Goal: Task Accomplishment & Management: Manage account settings

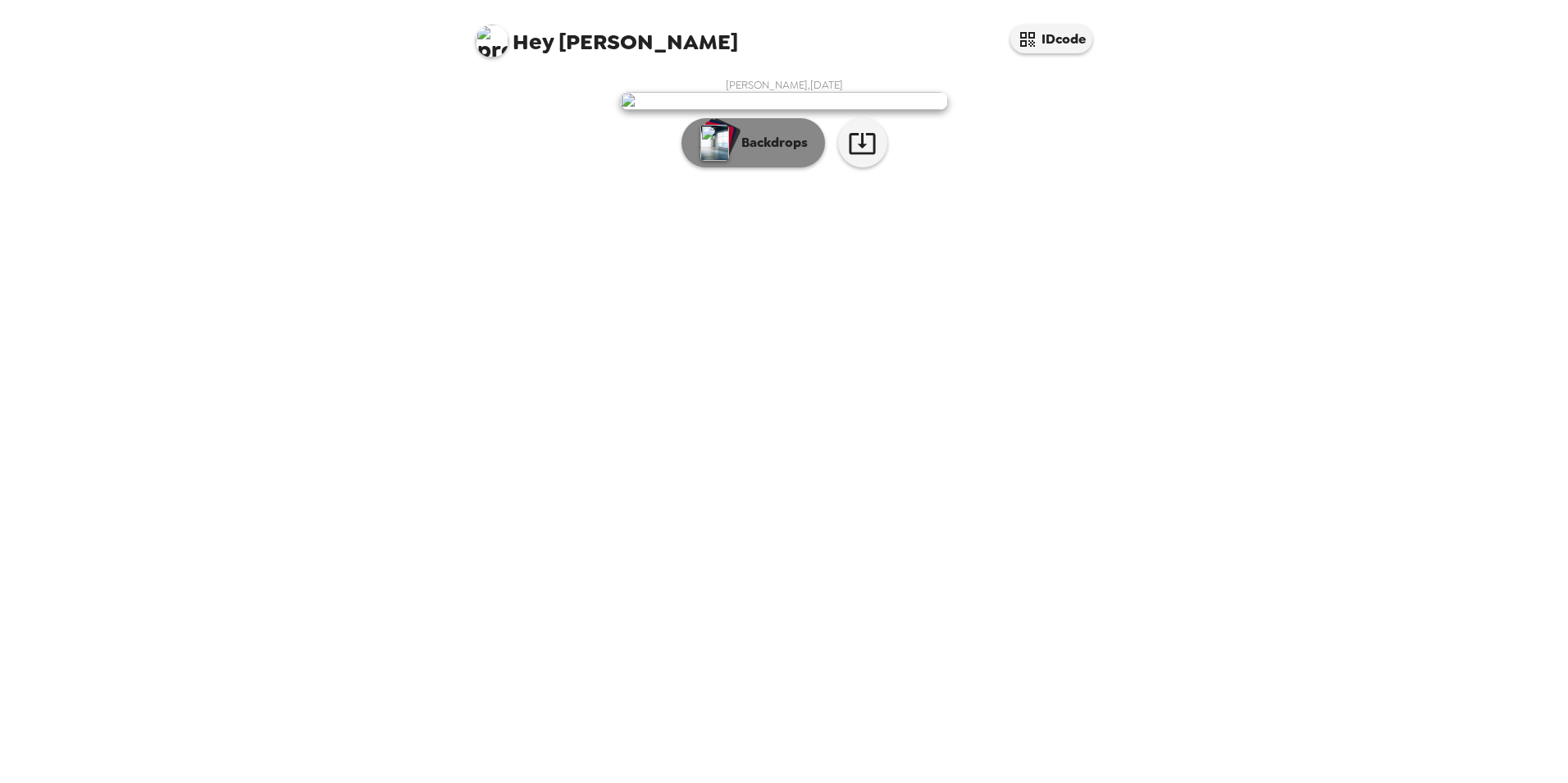
click at [761, 153] on p "Backdrops" at bounding box center [770, 143] width 75 height 20
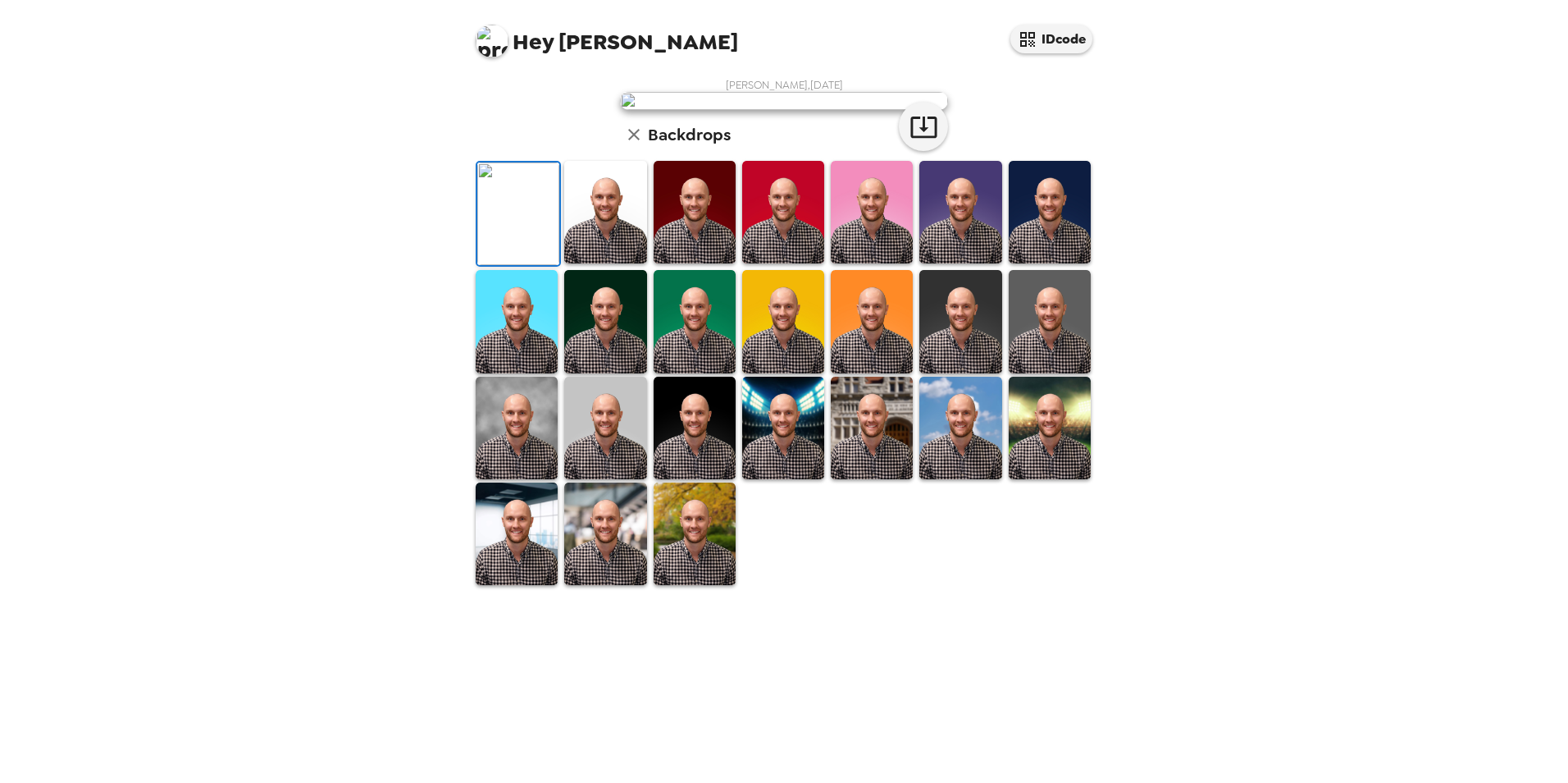
click at [1059, 264] on img at bounding box center [1050, 212] width 82 height 103
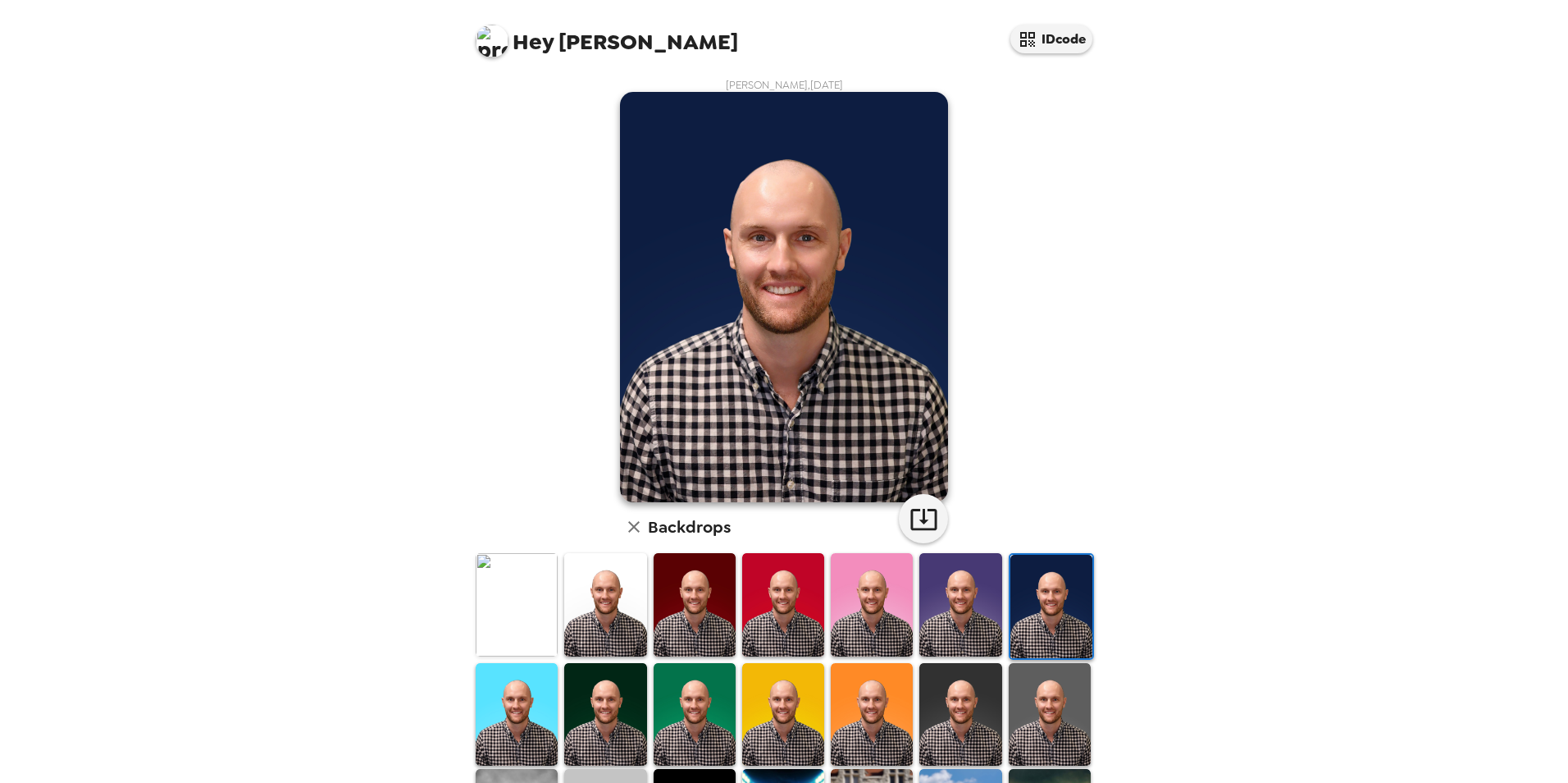
click at [965, 601] on img at bounding box center [960, 604] width 82 height 103
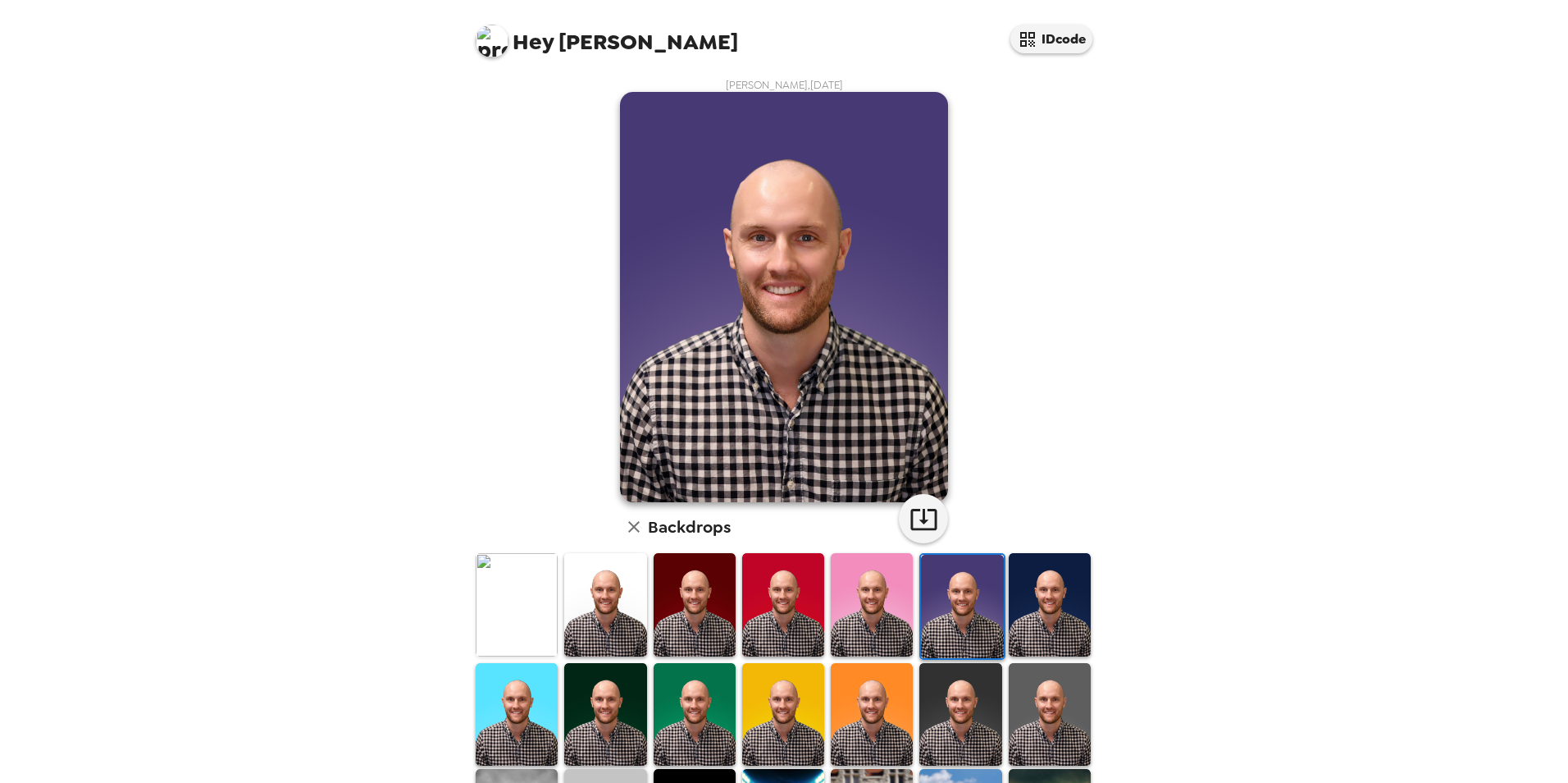
click at [891, 601] on img at bounding box center [872, 604] width 82 height 103
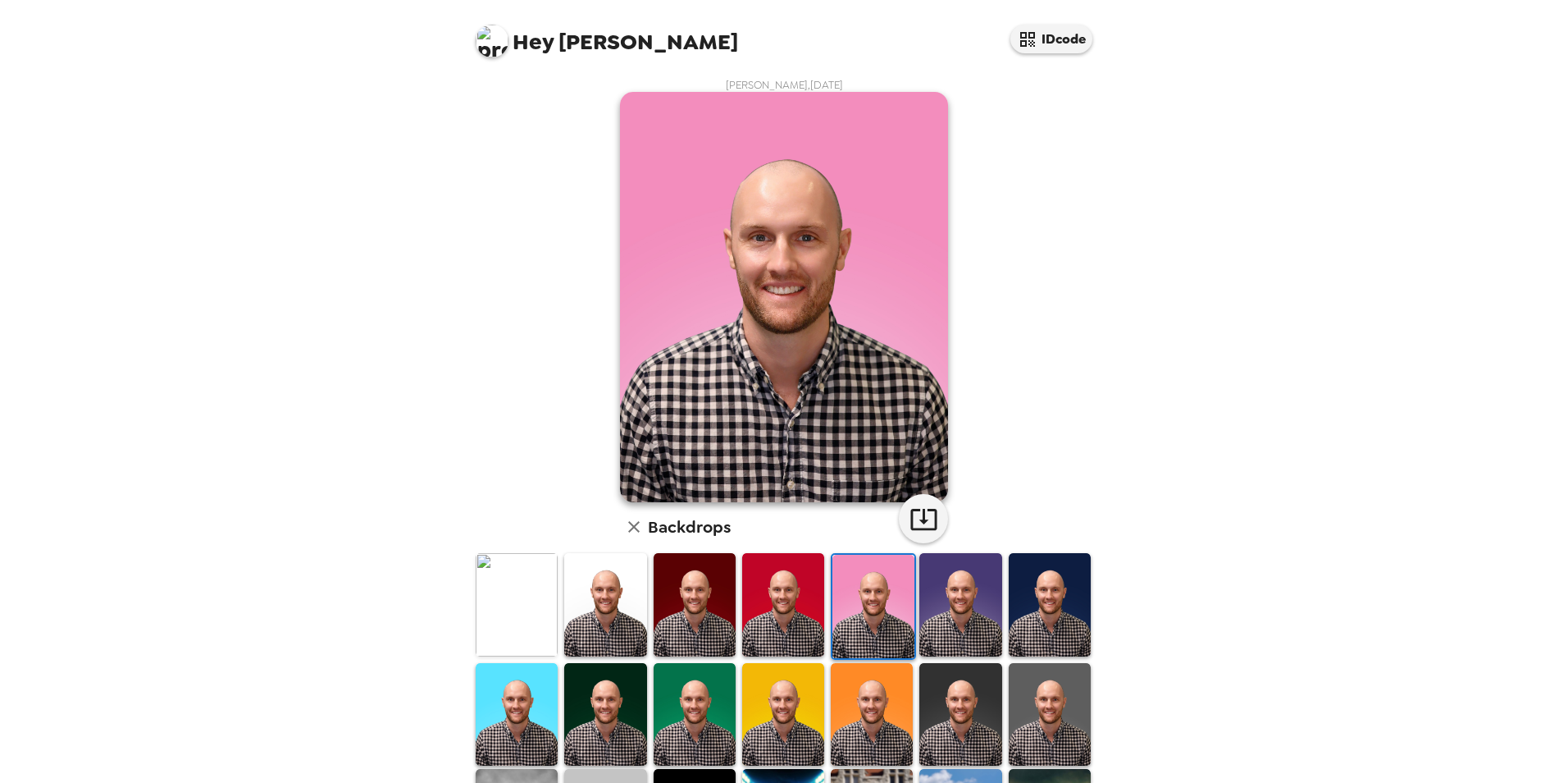
click at [809, 596] on img at bounding box center [784, 604] width 82 height 103
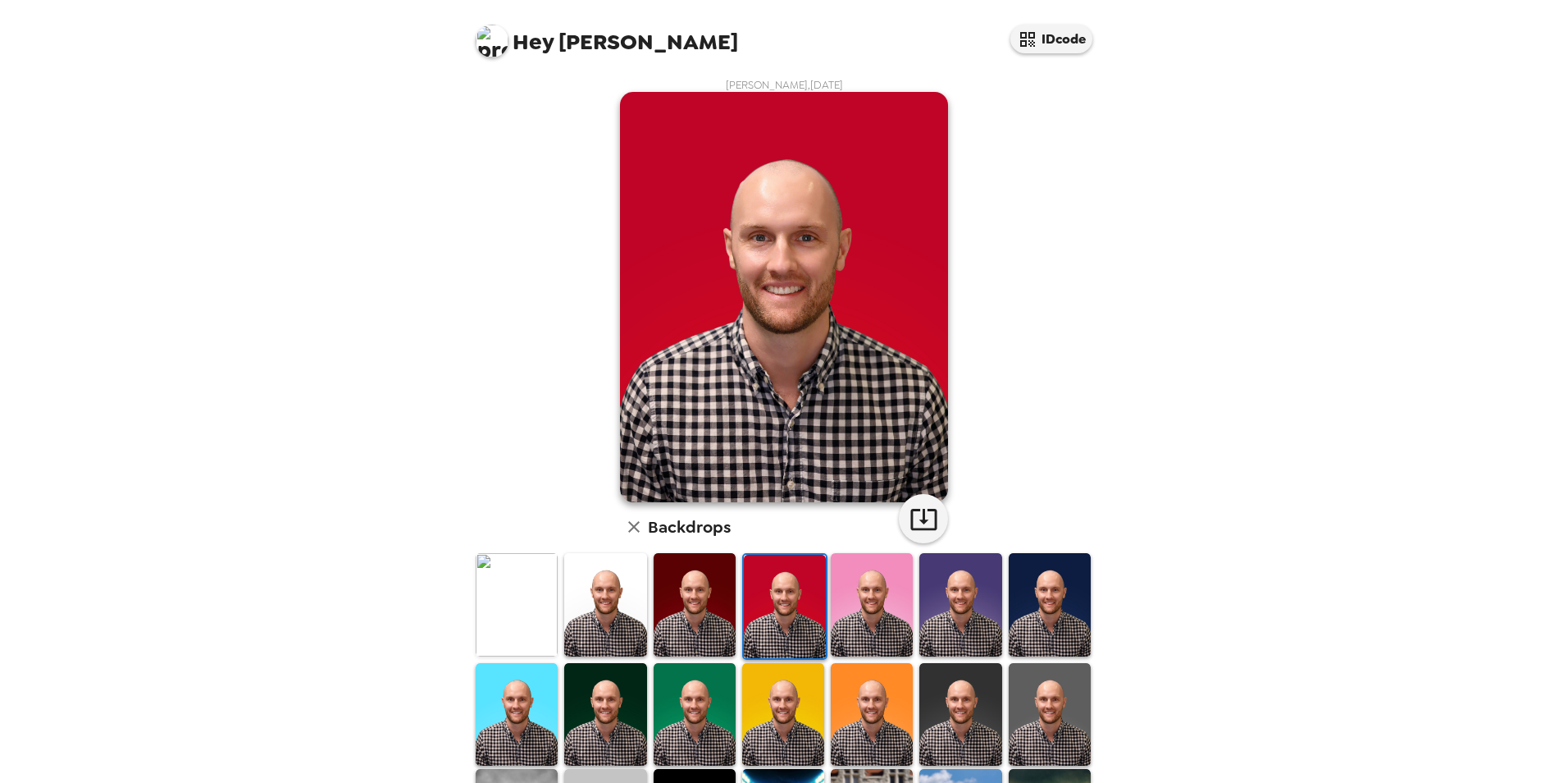
click at [788, 596] on img at bounding box center [785, 606] width 82 height 103
click at [707, 595] on img at bounding box center [695, 604] width 82 height 103
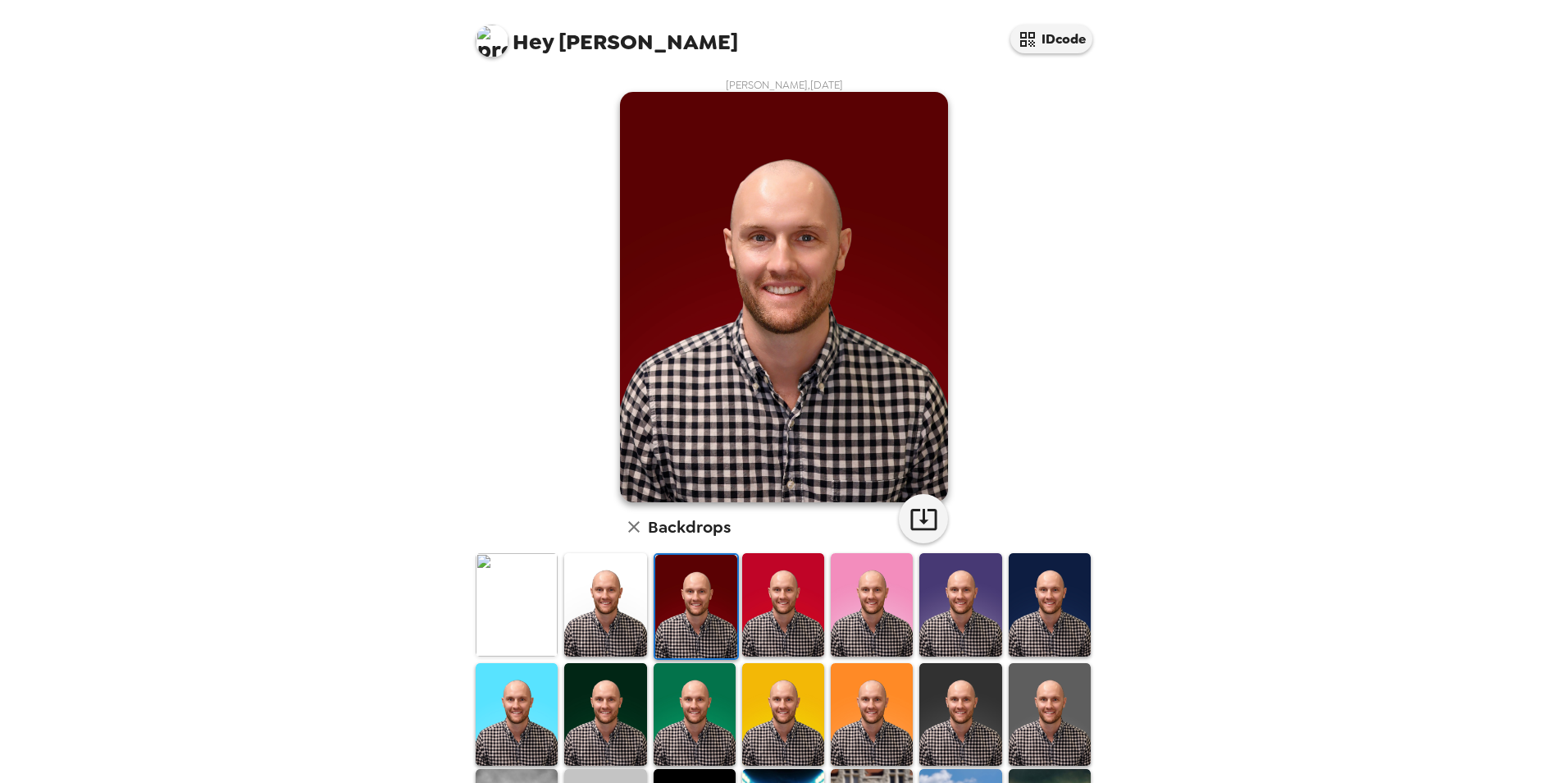
click at [597, 592] on img at bounding box center [605, 604] width 82 height 103
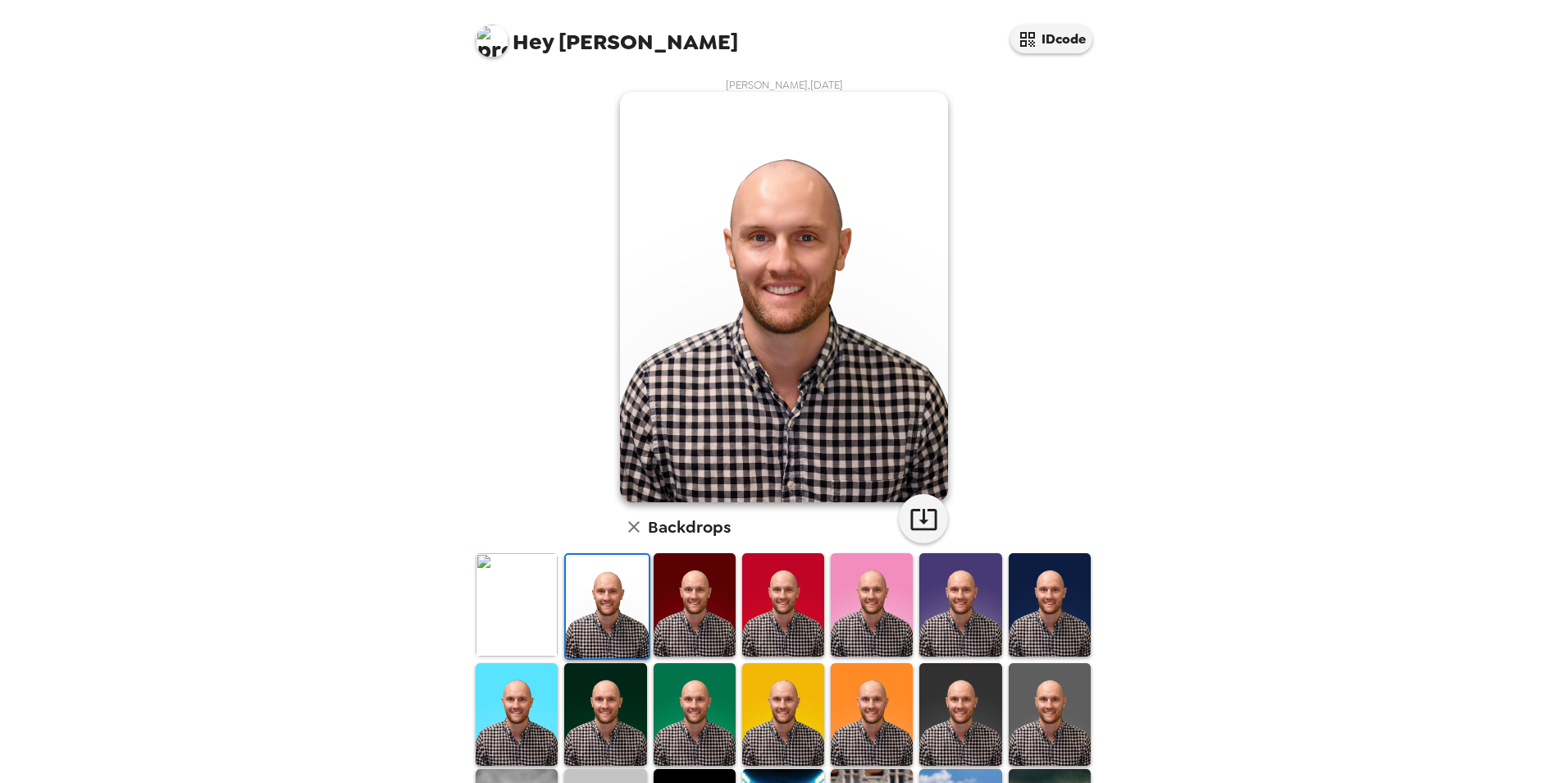
click at [521, 592] on img at bounding box center [517, 604] width 82 height 103
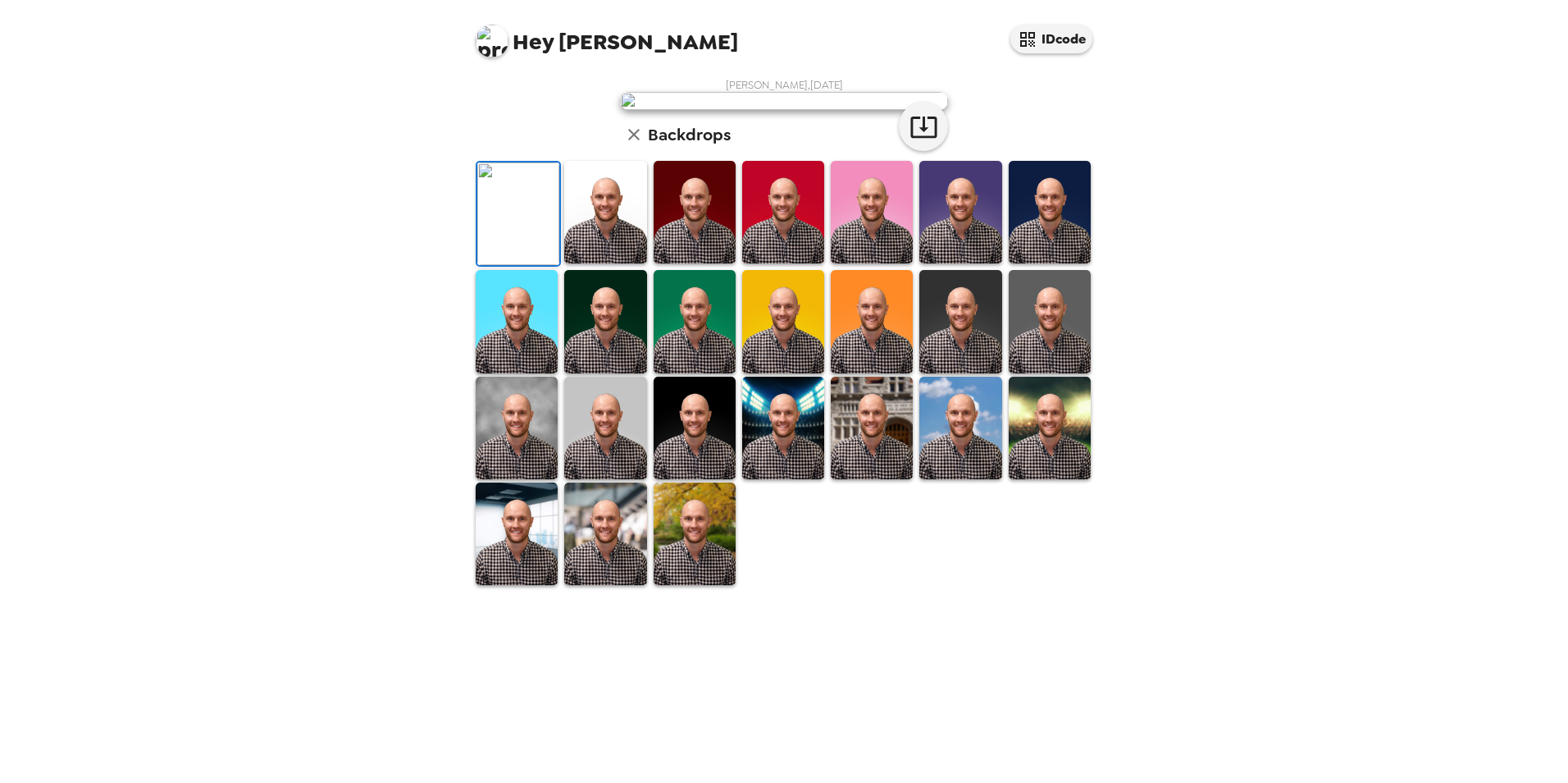
scroll to position [164, 0]
click at [706, 585] on img at bounding box center [695, 533] width 82 height 103
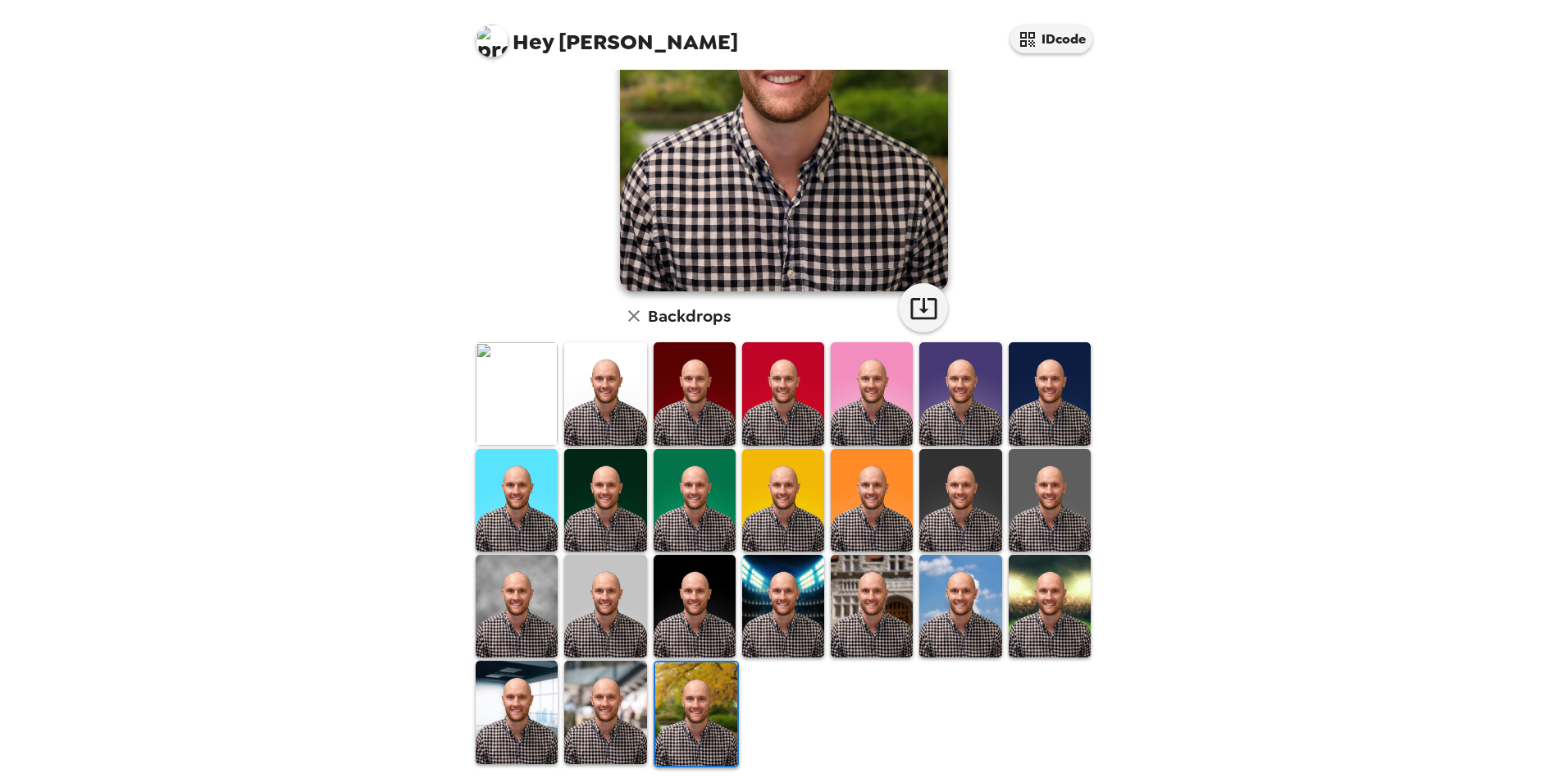
scroll to position [213, 0]
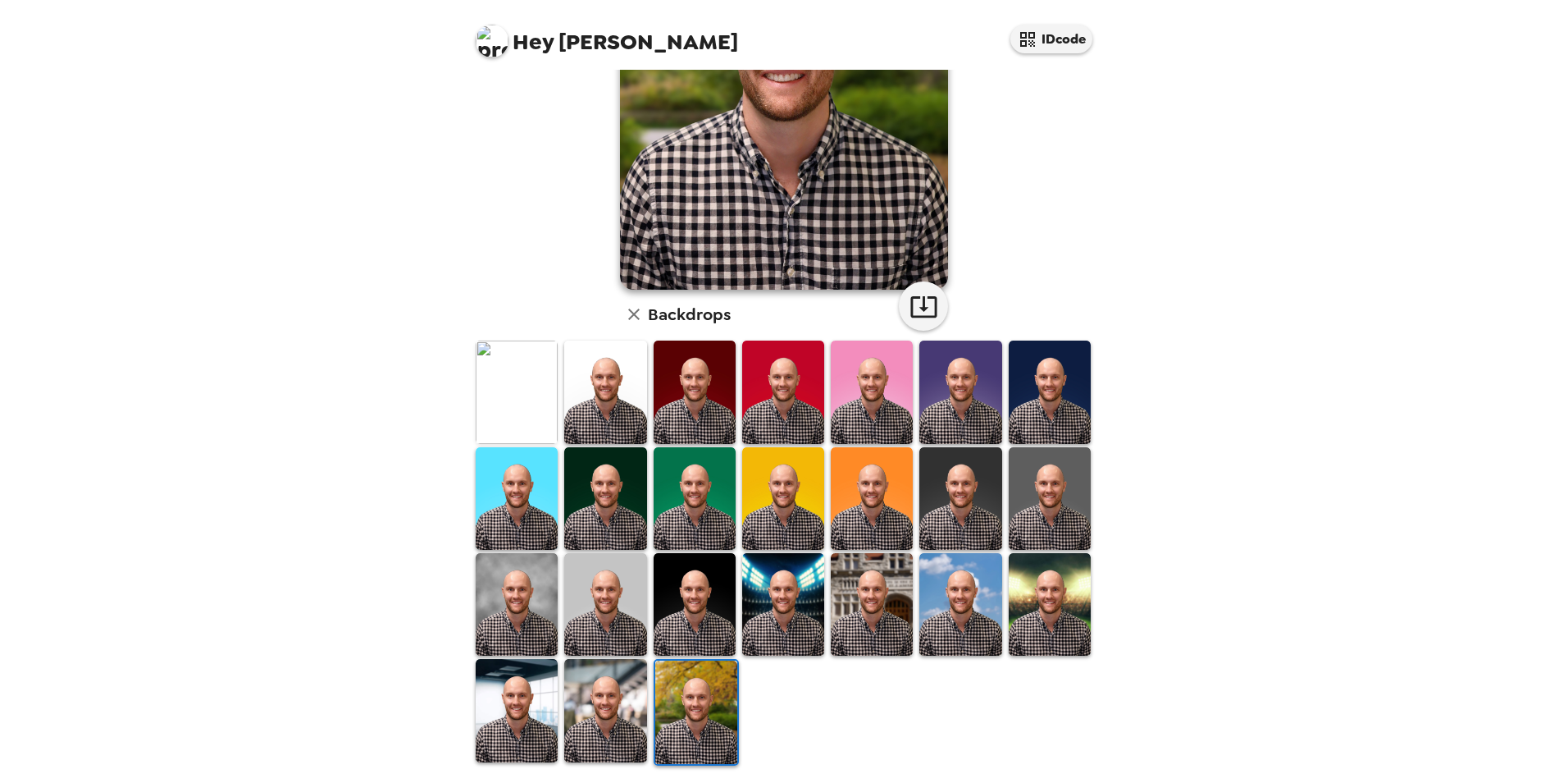
click at [590, 710] on img at bounding box center [605, 710] width 82 height 103
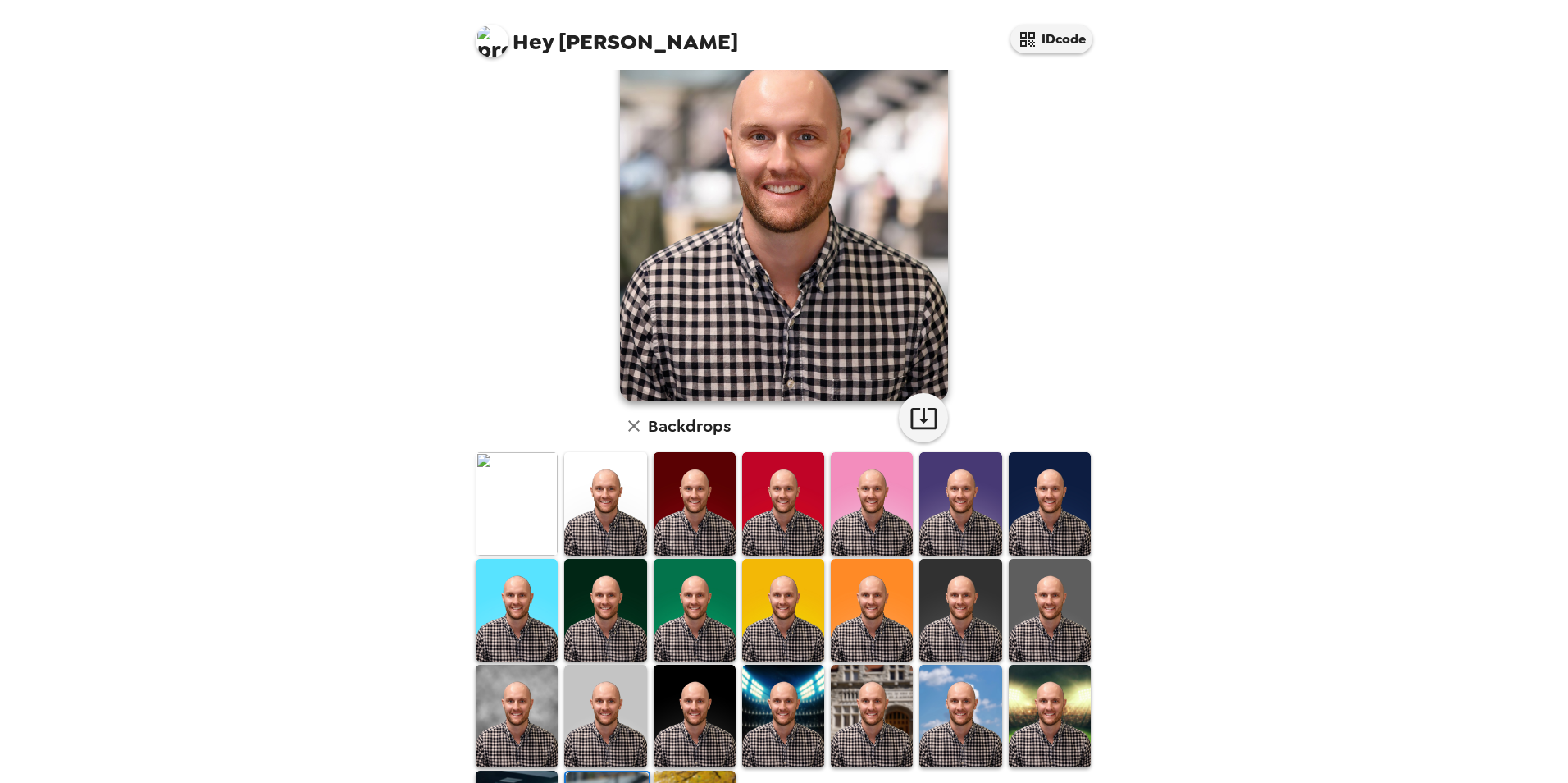
scroll to position [0, 0]
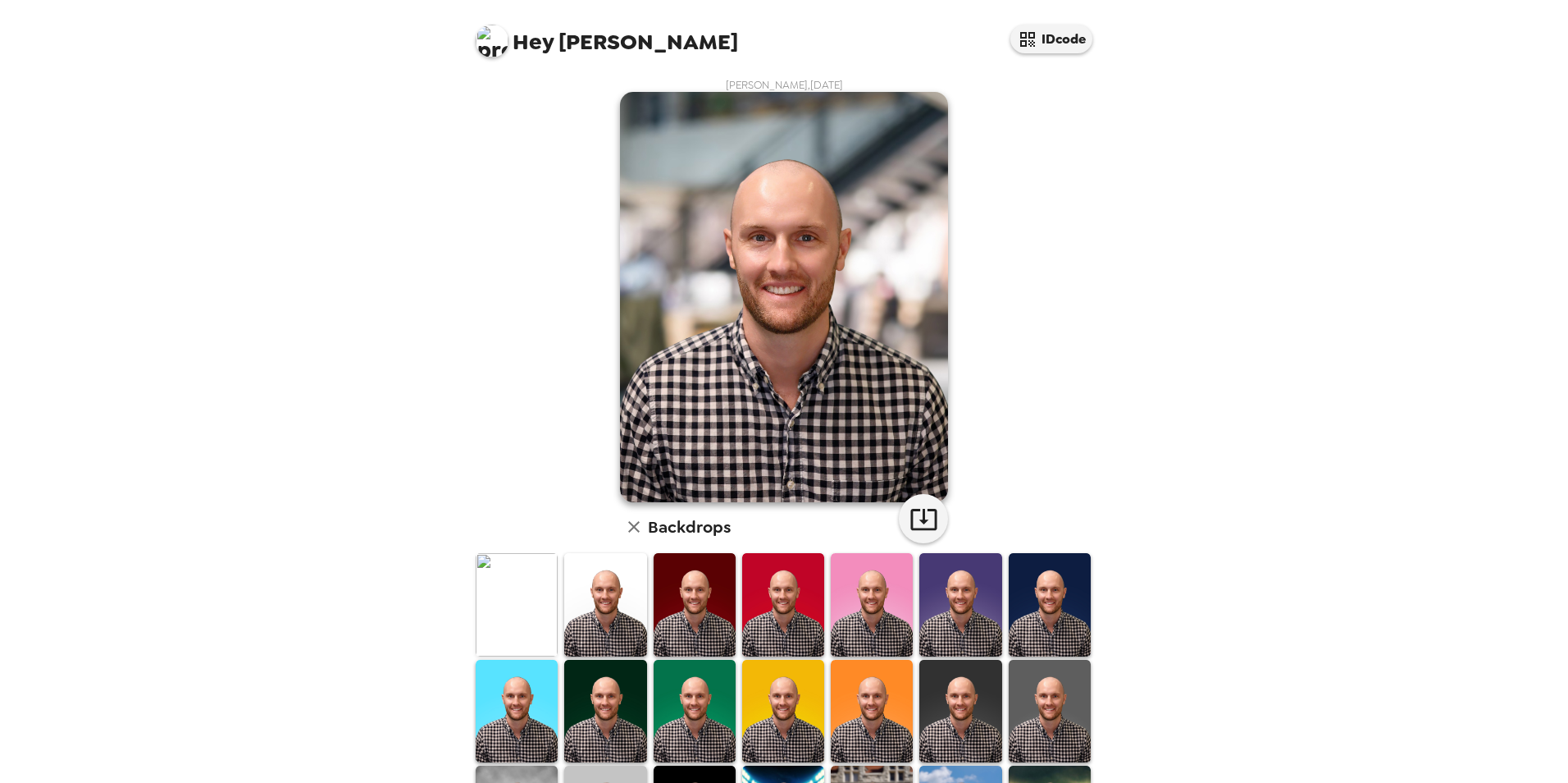
click at [495, 35] on img at bounding box center [492, 41] width 33 height 33
click at [672, 21] on div at bounding box center [784, 391] width 1568 height 783
click at [761, 293] on img at bounding box center [784, 297] width 328 height 410
click at [629, 526] on icon "button" at bounding box center [634, 527] width 11 height 12
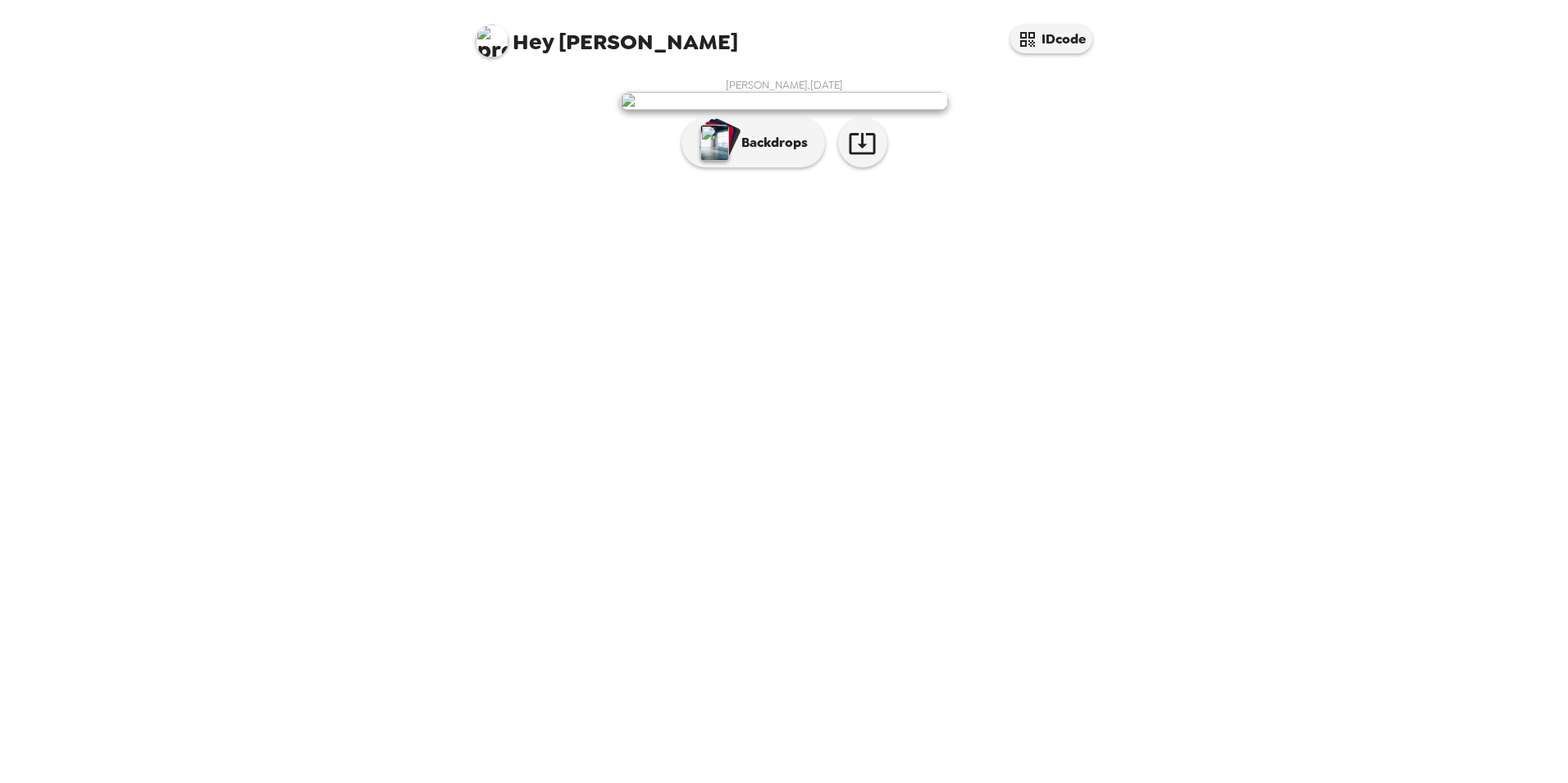
click at [832, 110] on img at bounding box center [784, 101] width 328 height 18
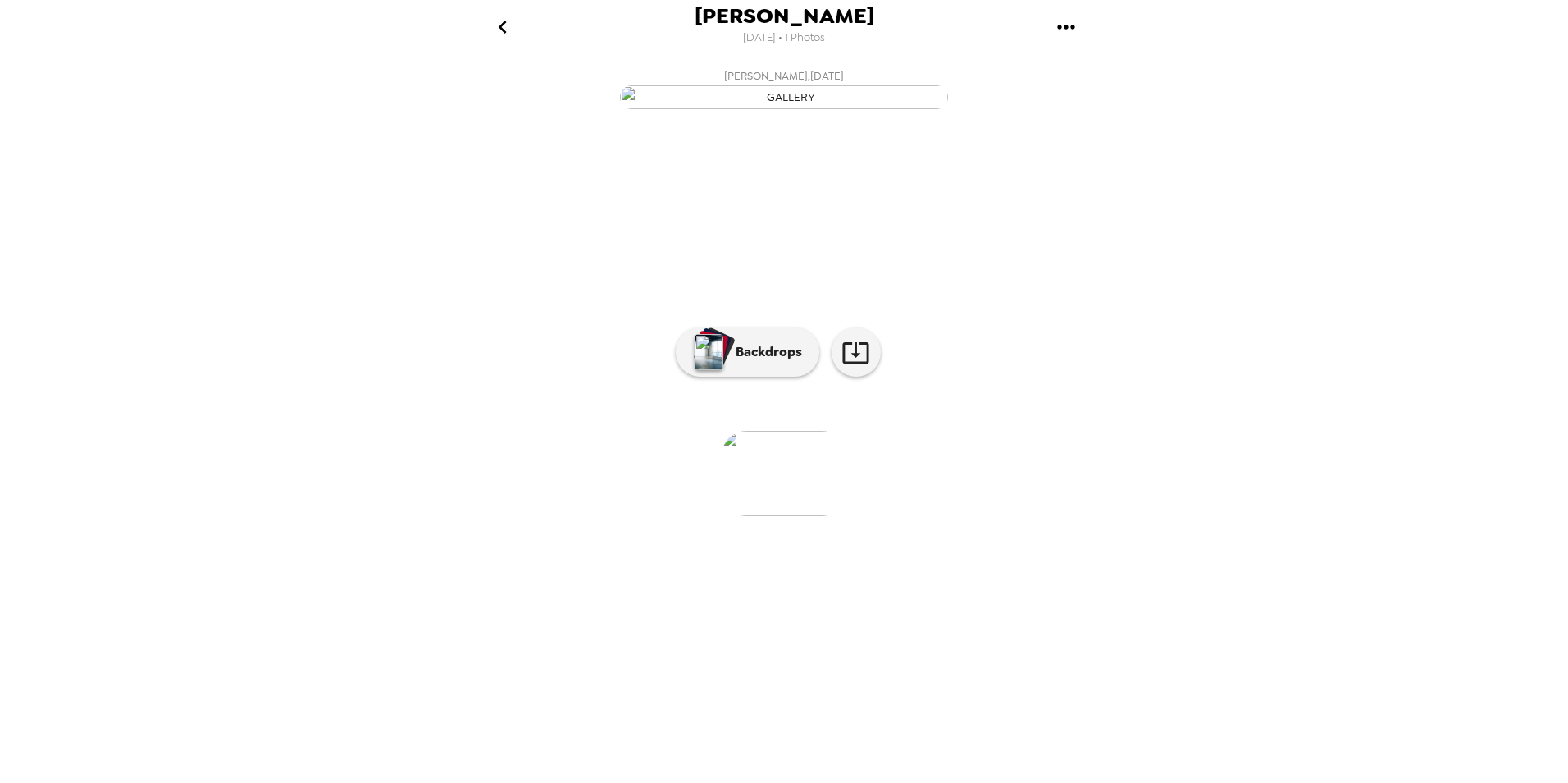
click at [788, 516] on img at bounding box center [784, 473] width 125 height 85
click at [785, 109] on img "button" at bounding box center [784, 97] width 328 height 24
click at [513, 29] on icon "go back" at bounding box center [503, 27] width 26 height 26
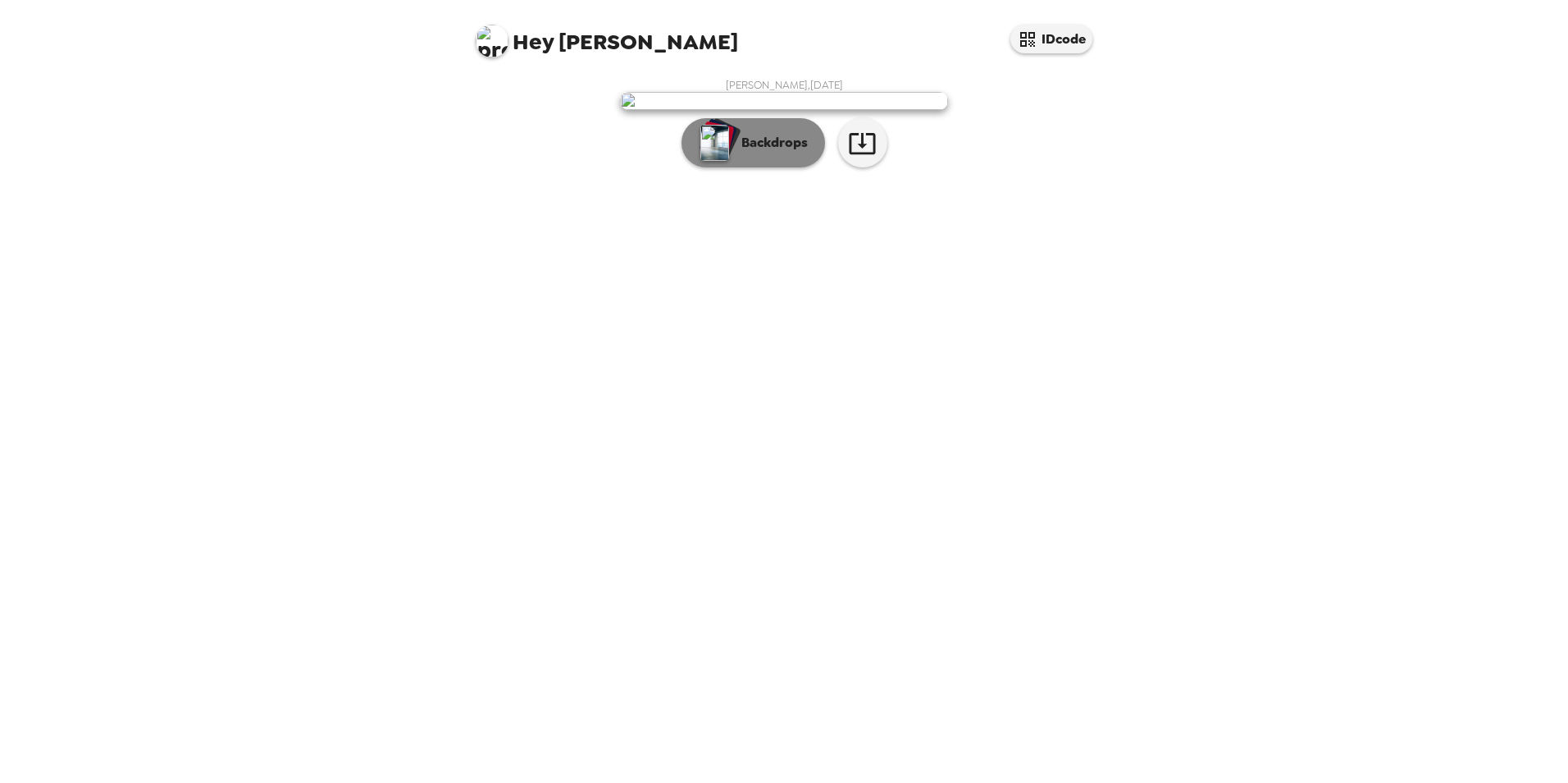
click at [768, 153] on p "Backdrops" at bounding box center [770, 143] width 75 height 20
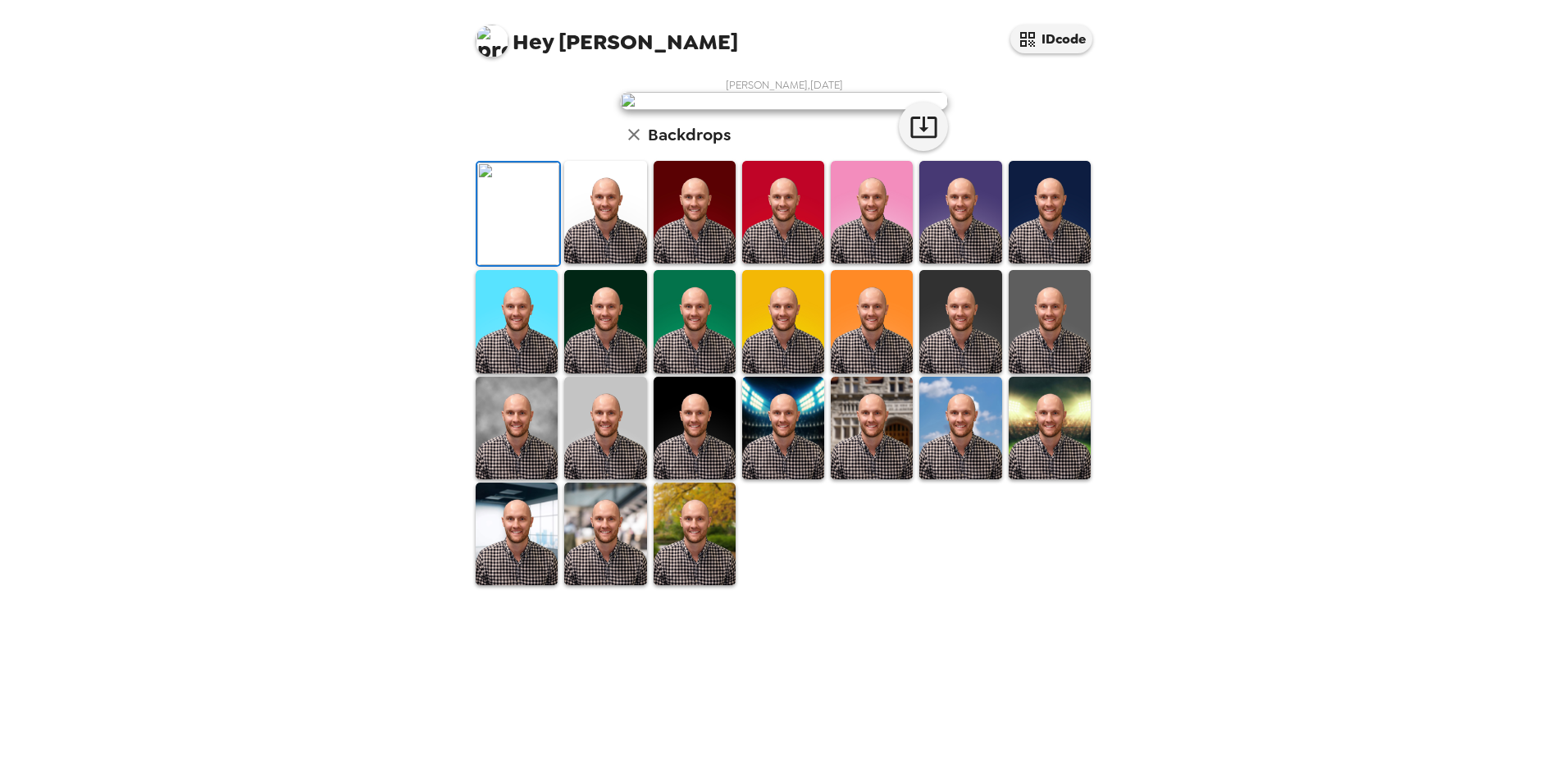
scroll to position [213, 0]
click at [594, 585] on img at bounding box center [605, 533] width 82 height 103
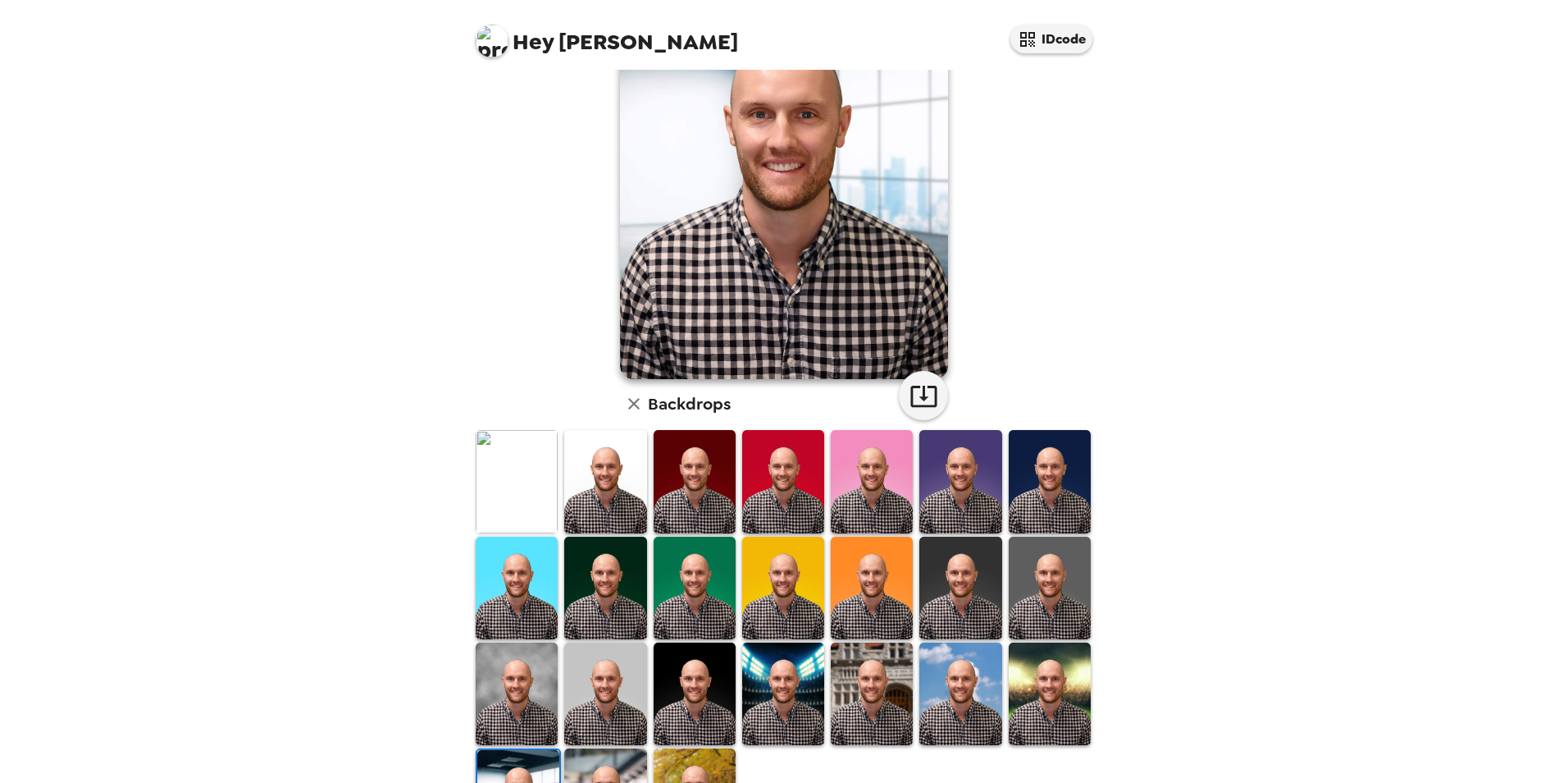
scroll to position [213, 0]
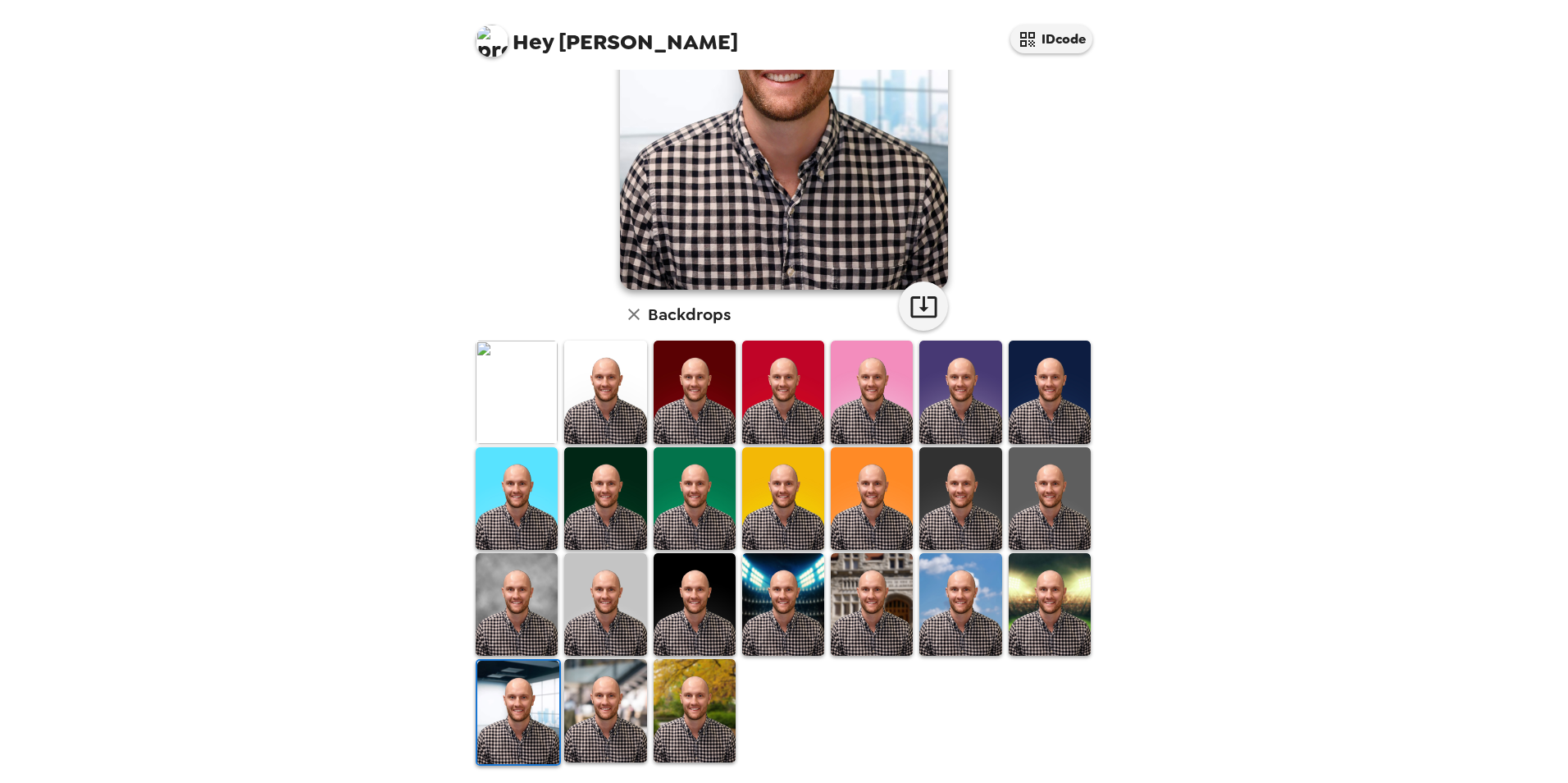
click at [599, 720] on img at bounding box center [605, 710] width 82 height 103
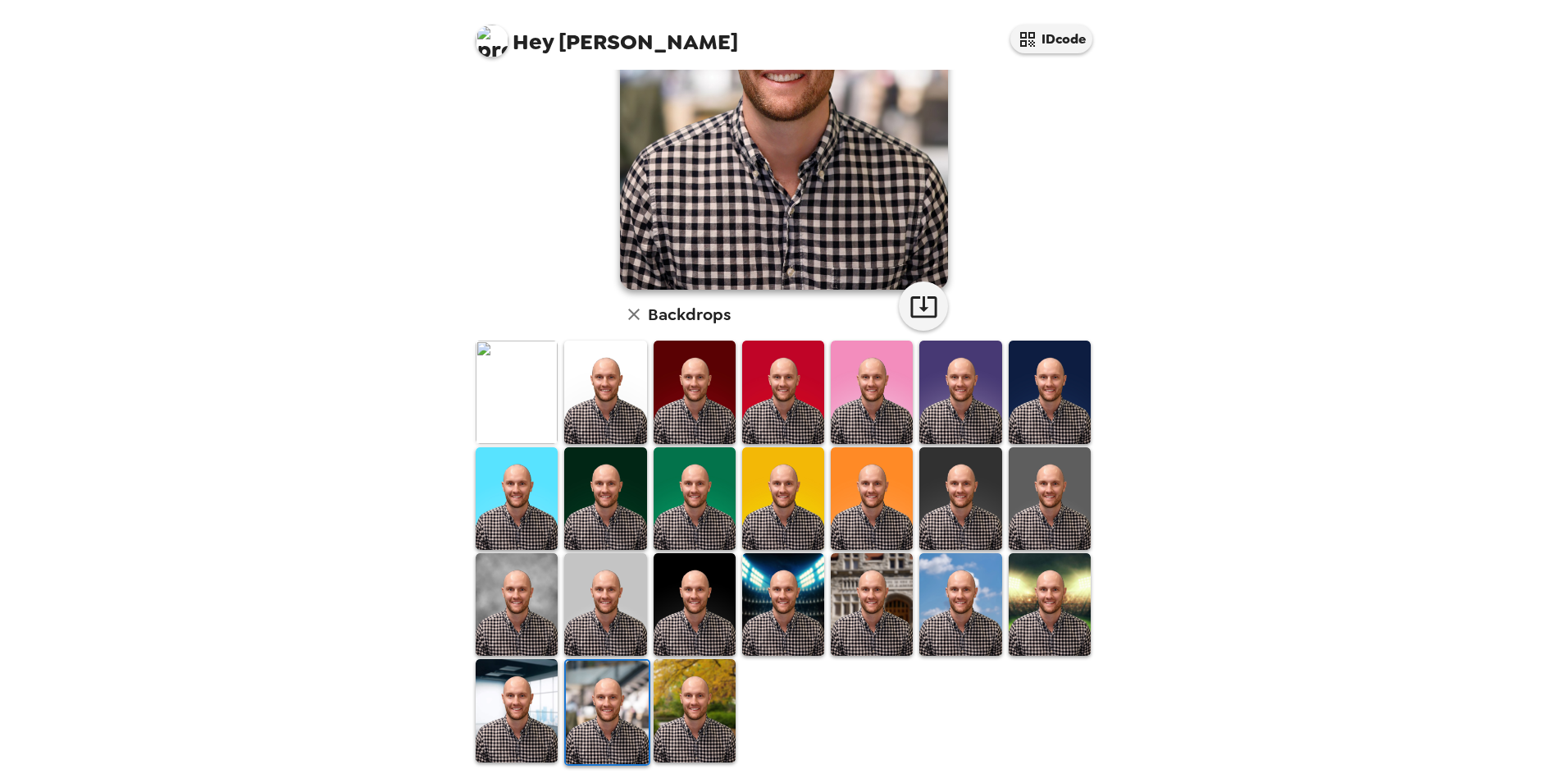
click at [684, 728] on img at bounding box center [695, 710] width 82 height 103
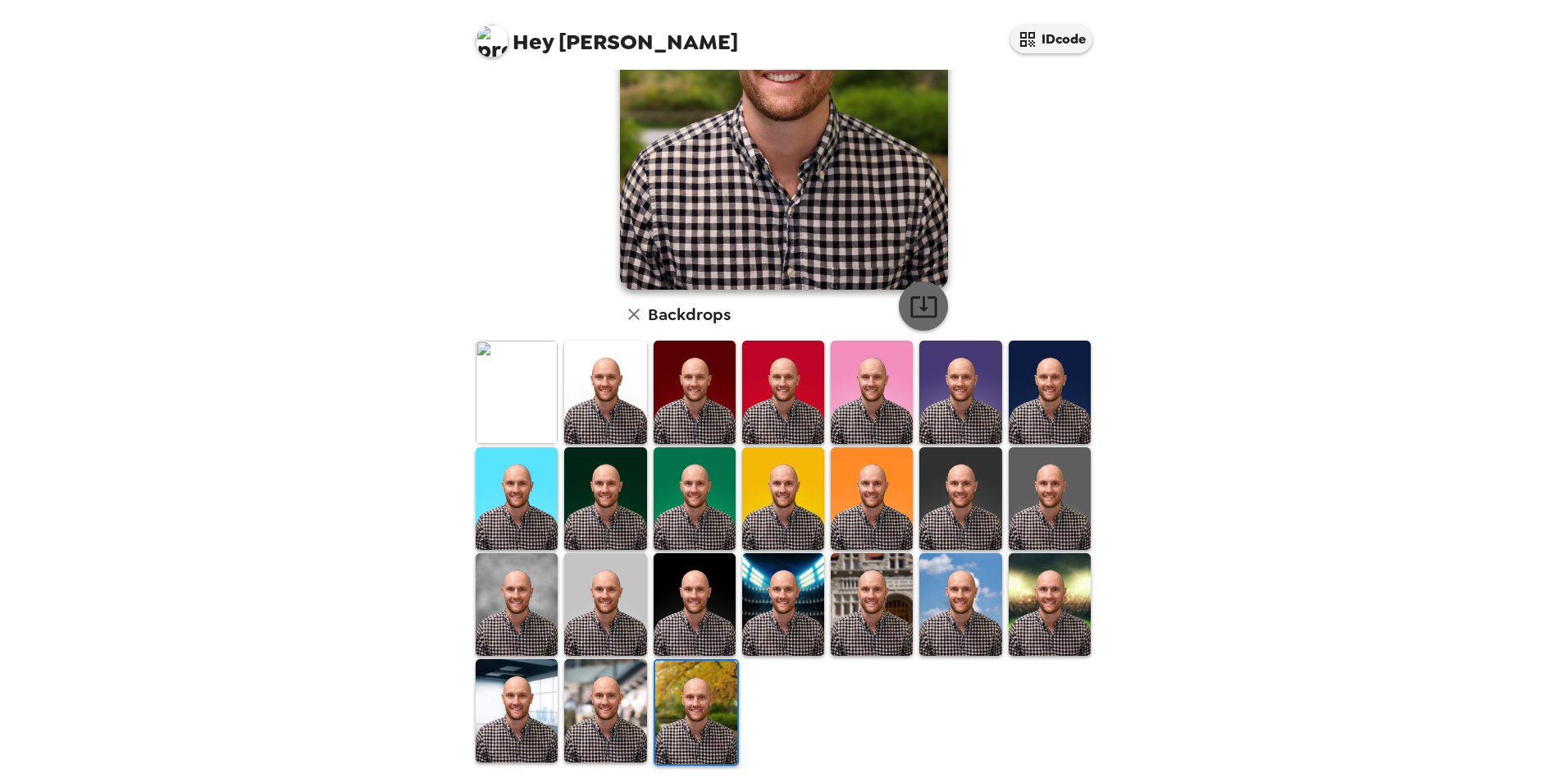
click at [910, 317] on icon "button" at bounding box center [923, 306] width 26 height 21
click at [591, 691] on img at bounding box center [605, 710] width 82 height 103
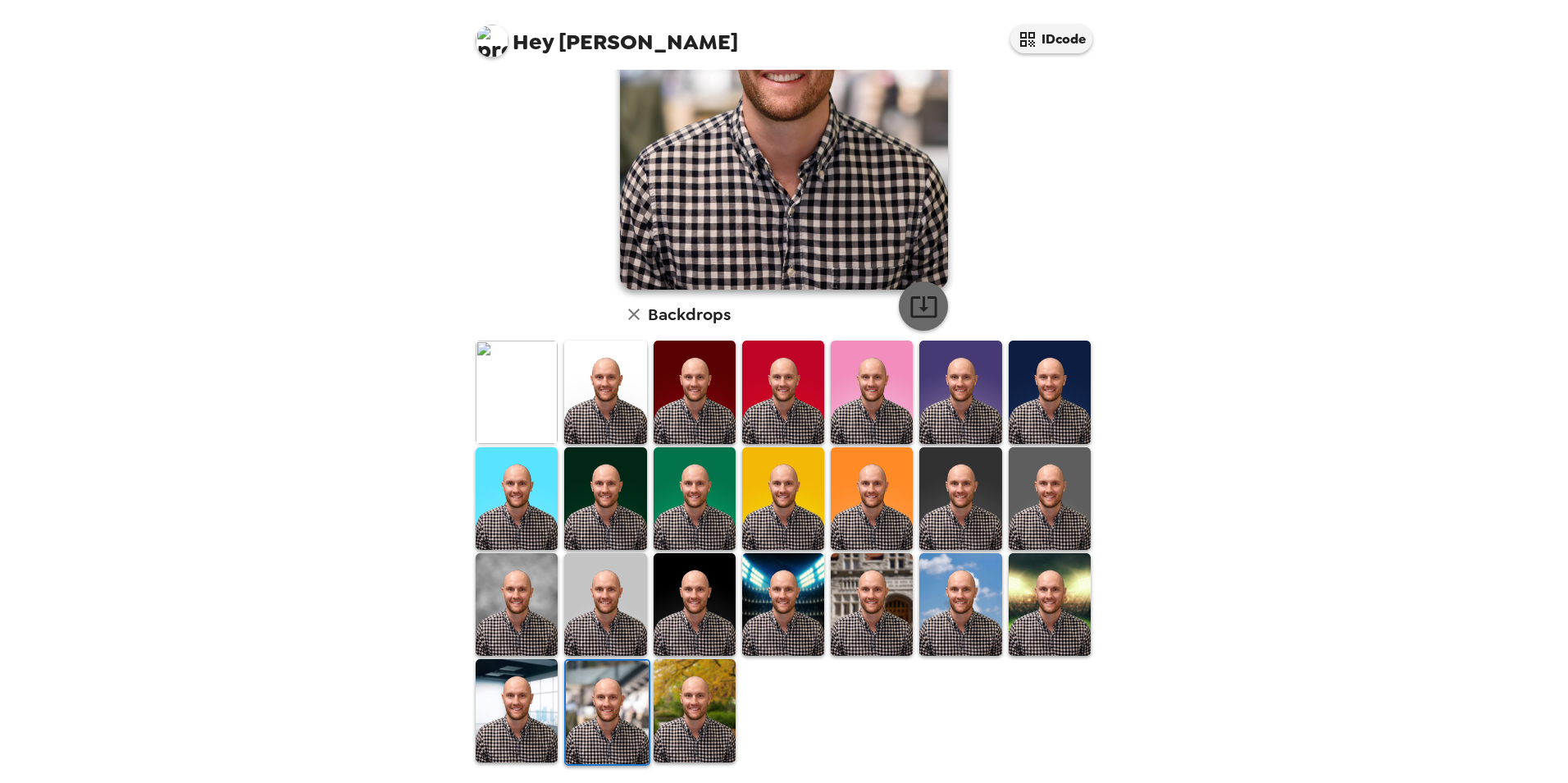
click at [910, 302] on icon "button" at bounding box center [923, 306] width 29 height 29
